Goal: Navigation & Orientation: Find specific page/section

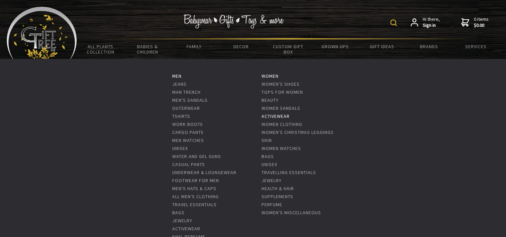
click at [273, 114] on link "ActiveWear" at bounding box center [276, 116] width 28 height 6
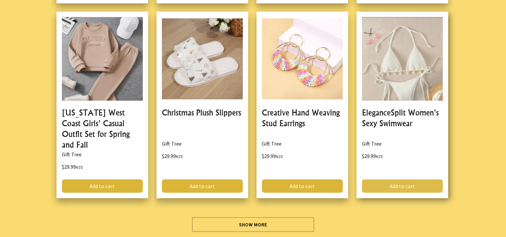
scroll to position [1974, 0]
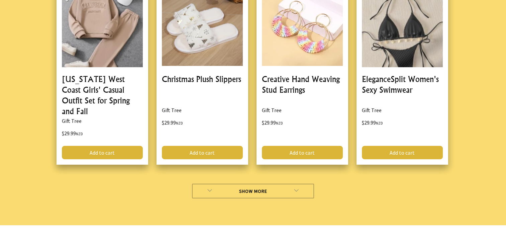
click at [260, 184] on link "Show More" at bounding box center [253, 191] width 122 height 15
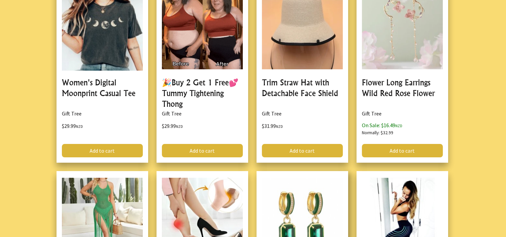
scroll to position [2610, 0]
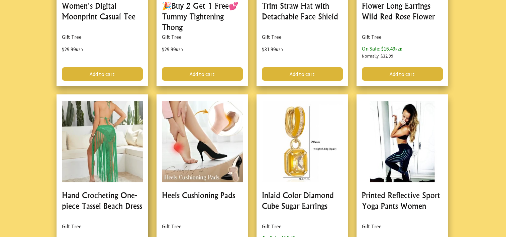
click at [110, 137] on link at bounding box center [103, 184] width 92 height 181
